Goal: Find contact information

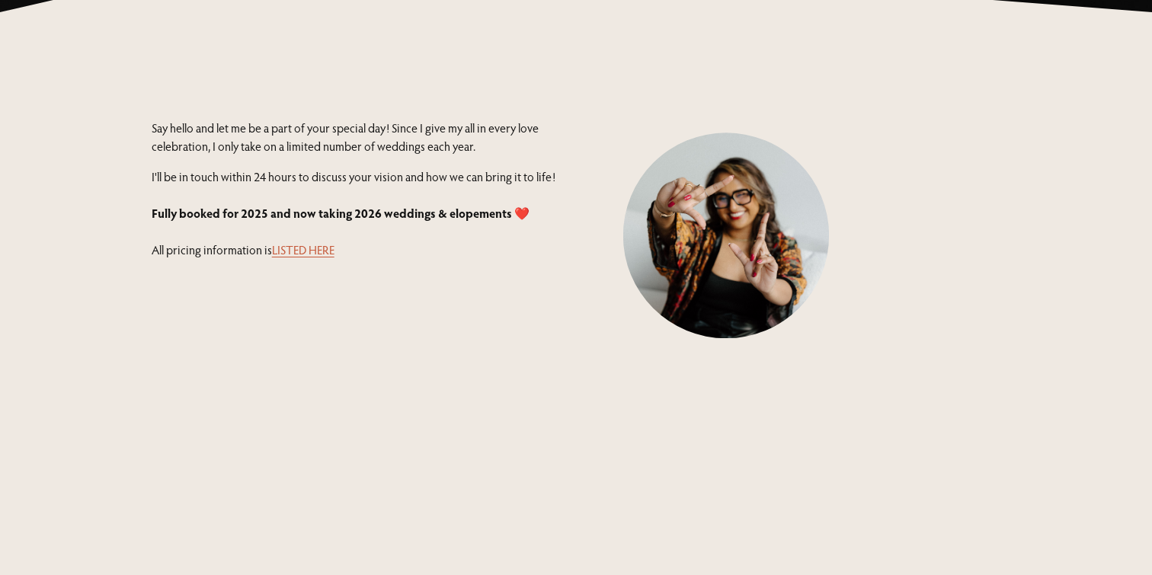
scroll to position [427, 0]
click at [297, 246] on link "LISTED HERE" at bounding box center [303, 249] width 62 height 15
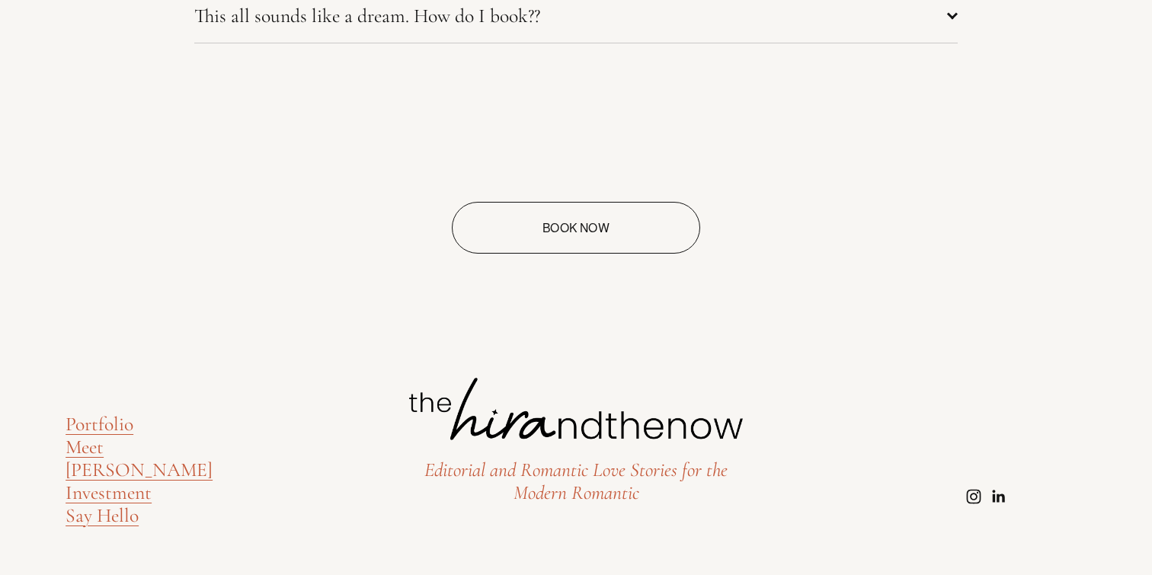
scroll to position [7038, 0]
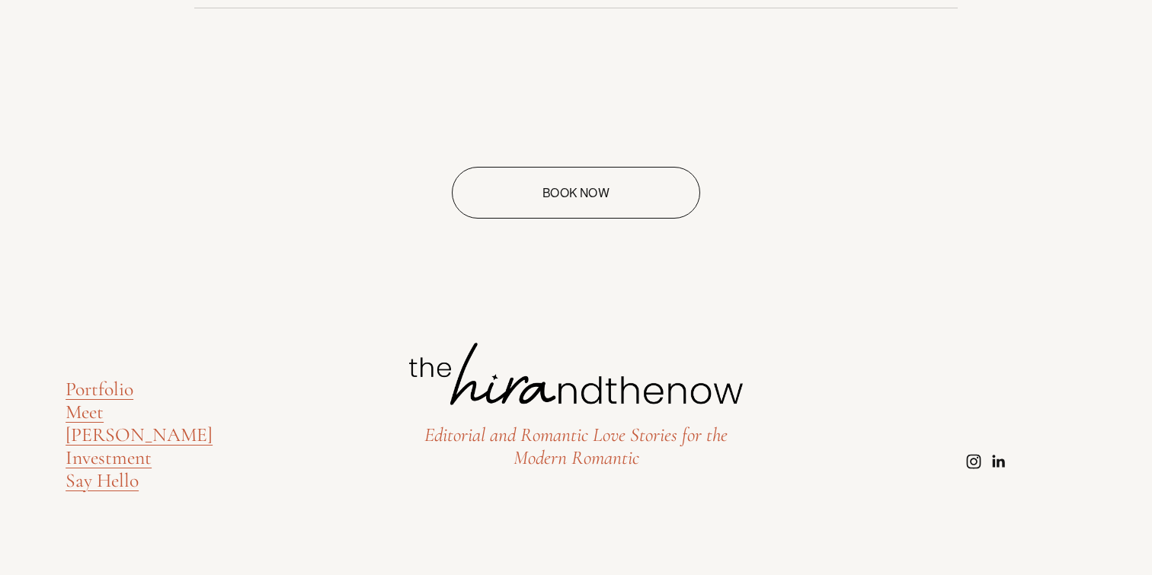
click at [91, 469] on link "Say Hello" at bounding box center [102, 480] width 73 height 23
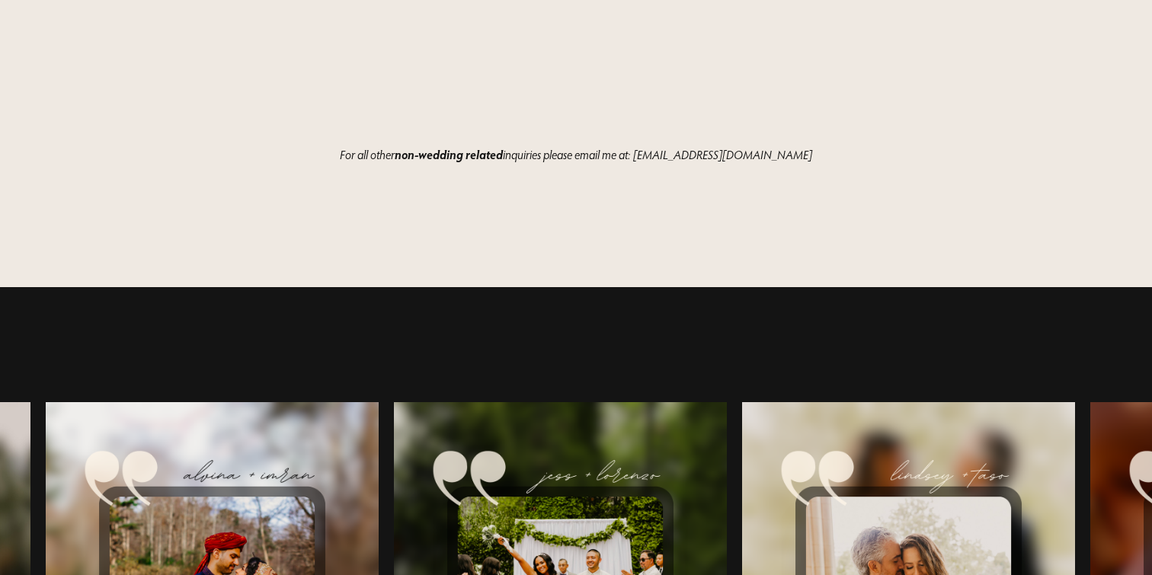
scroll to position [2018, 0]
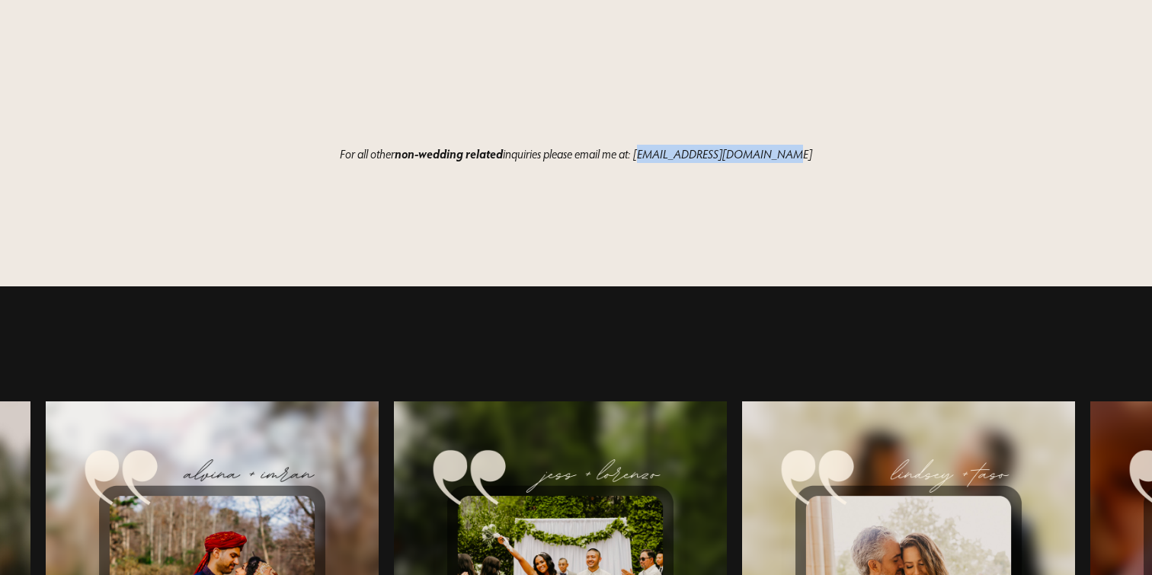
drag, startPoint x: 798, startPoint y: 155, endPoint x: 663, endPoint y: 155, distance: 135.6
click at [663, 155] on p "For all other non-wedding related inquiries please email me at: [EMAIL_ADDRESS]…" at bounding box center [576, 154] width 849 height 18
copy em "[EMAIL_ADDRESS][DOMAIN_NAME]"
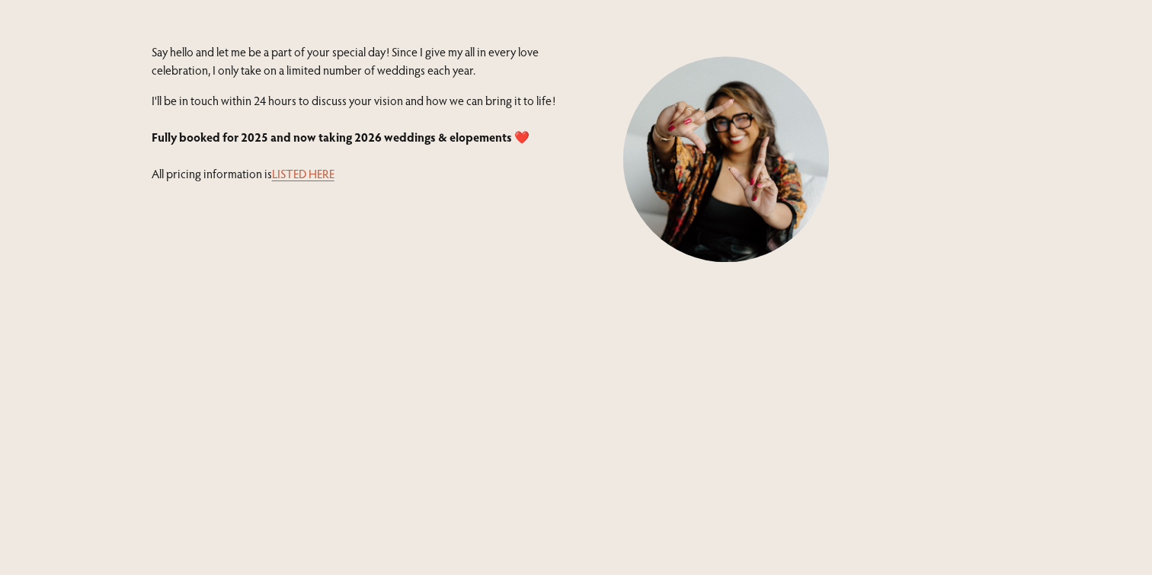
scroll to position [0, 0]
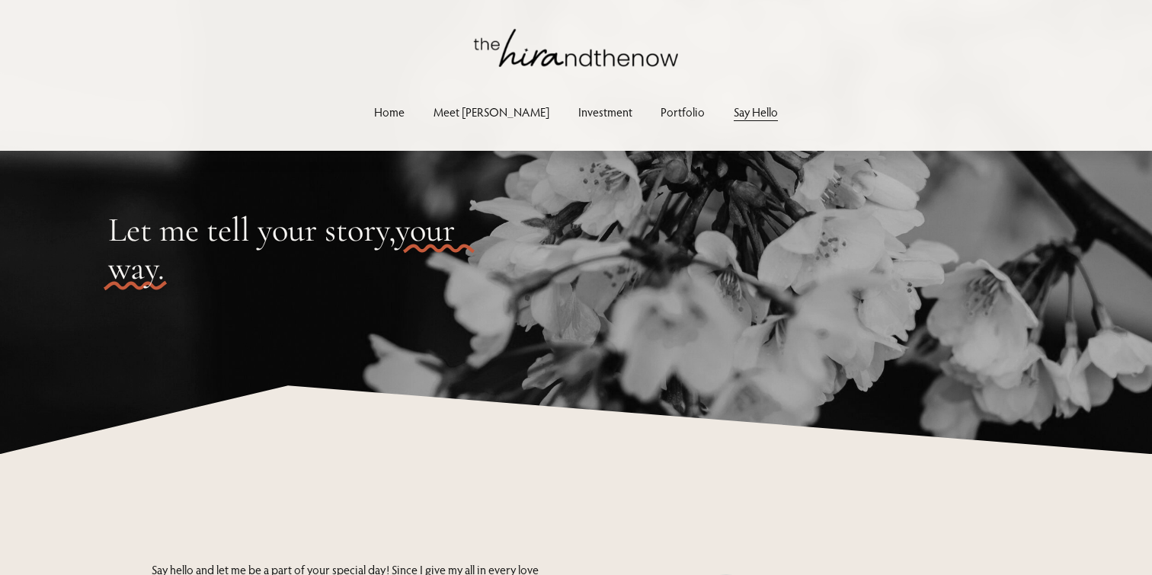
click at [487, 114] on link "Meet [PERSON_NAME]" at bounding box center [491, 111] width 116 height 21
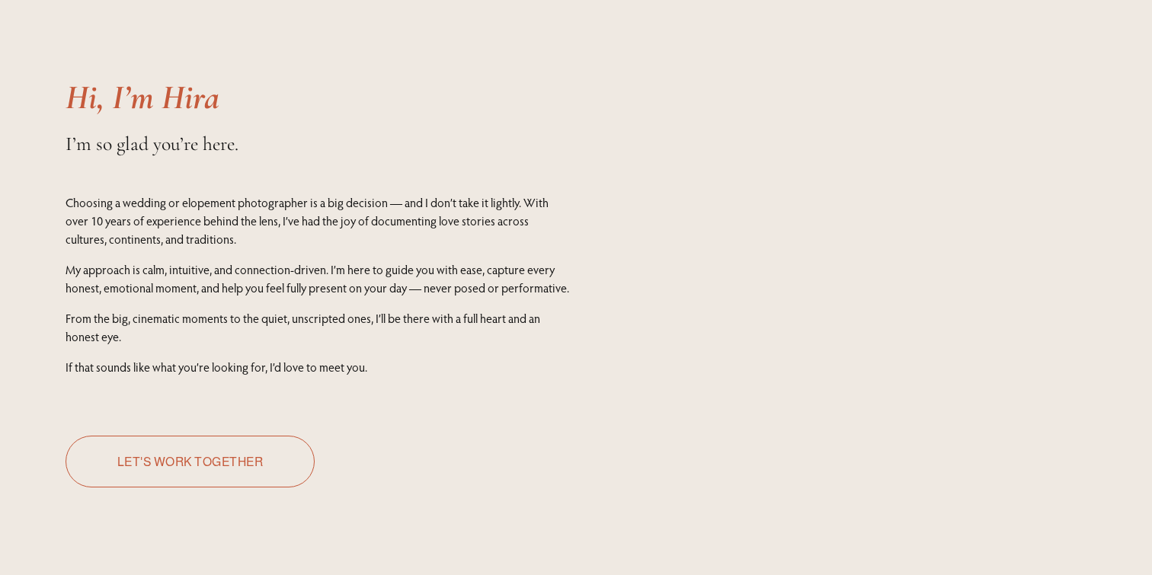
scroll to position [142, 0]
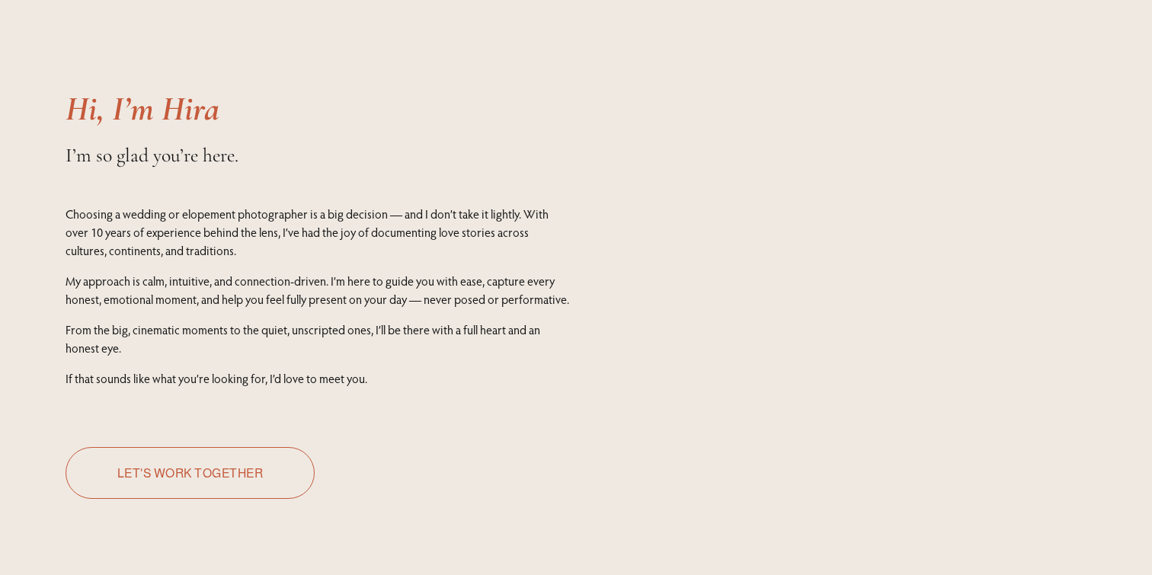
click at [906, 270] on div "Hi, I’m Hira Choosing a wedding or elopement photographer is a big decision — a…" at bounding box center [576, 306] width 1152 height 629
click at [993, 271] on div "Hi, I’m Hira Choosing a wedding or elopement photographer is a big decision — a…" at bounding box center [576, 306] width 1152 height 629
click at [917, 271] on div "Hi, I’m Hira Choosing a wedding or elopement photographer is a big decision — a…" at bounding box center [576, 306] width 1152 height 629
click at [896, 261] on div "Hi, I’m Hira Choosing a wedding or elopement photographer is a big decision — a…" at bounding box center [576, 306] width 1152 height 629
